Goal: Transaction & Acquisition: Purchase product/service

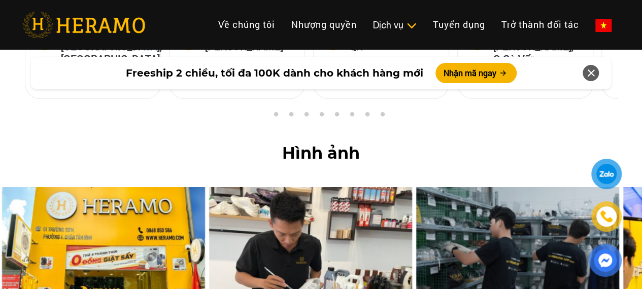
scroll to position [4283, 0]
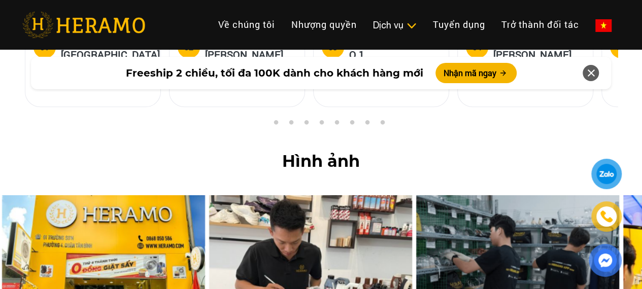
click at [601, 180] on div at bounding box center [606, 174] width 19 height 19
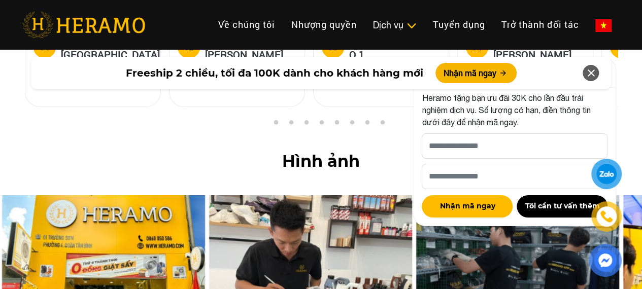
scroll to position [4310, 0]
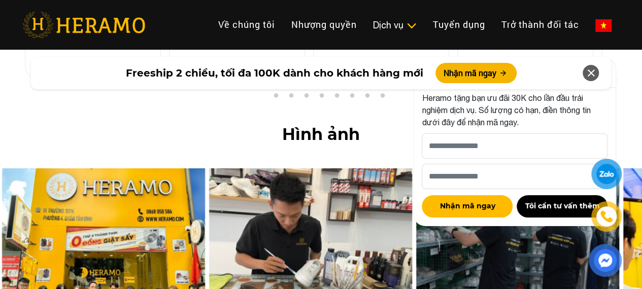
click at [594, 75] on icon at bounding box center [591, 73] width 12 height 18
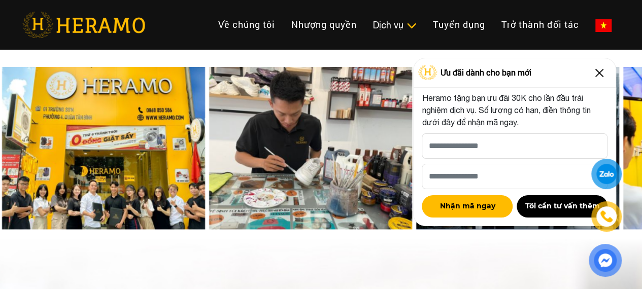
scroll to position [4361, 0]
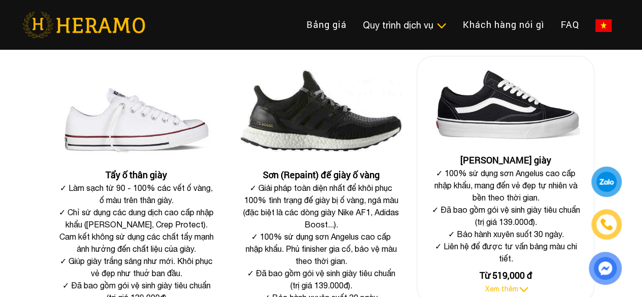
scroll to position [558, 0]
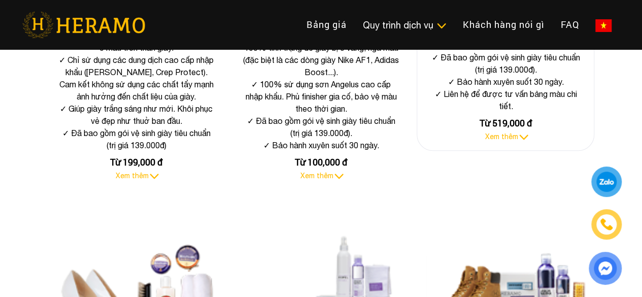
click at [518, 136] on img at bounding box center [523, 137] width 11 height 10
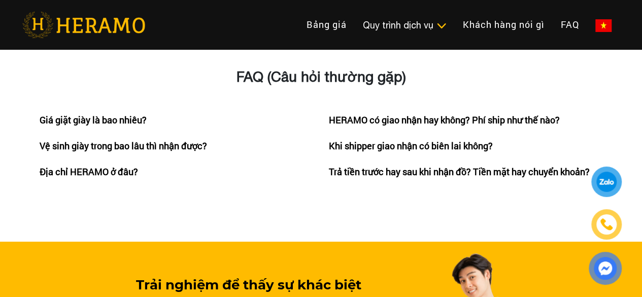
scroll to position [1574, 0]
